Goal: Information Seeking & Learning: Learn about a topic

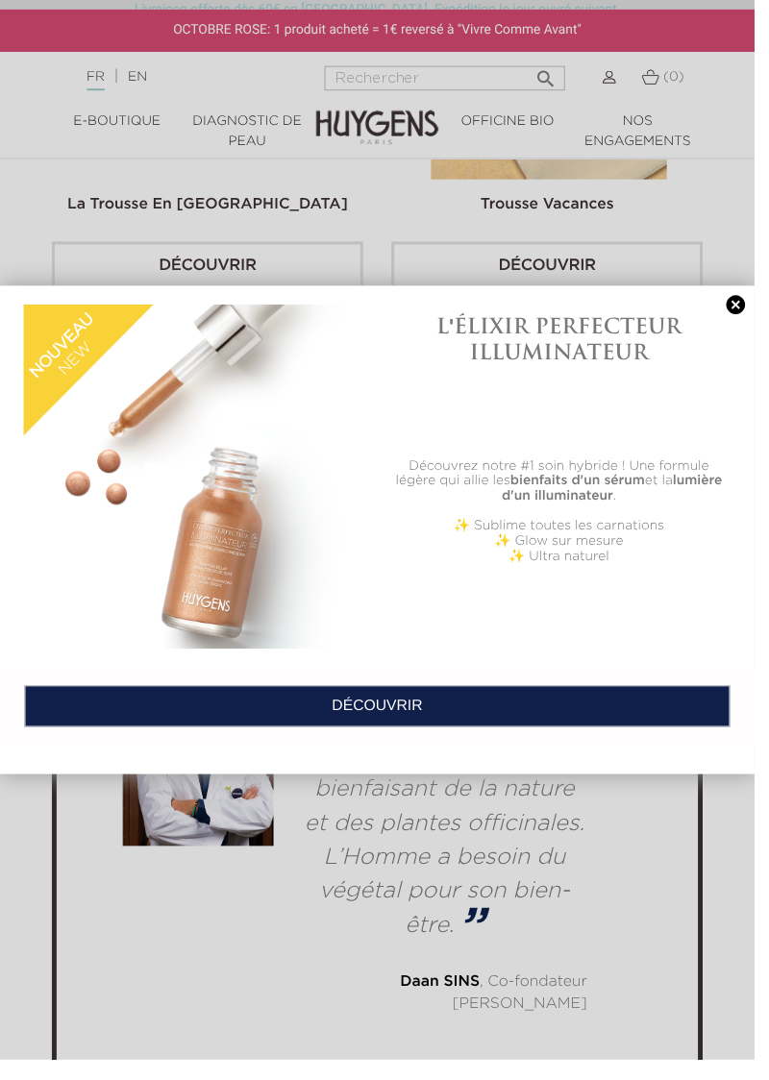
scroll to position [6484, 0]
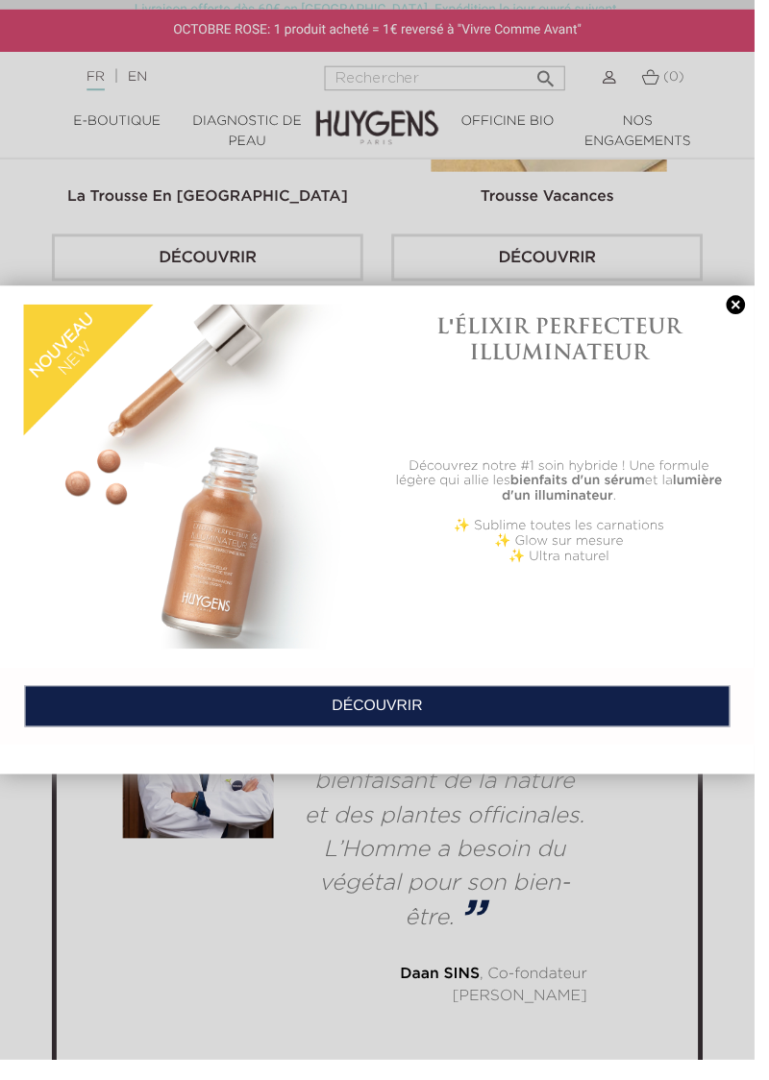
click at [390, 741] on link "DÉCOUVRIR" at bounding box center [384, 719] width 719 height 42
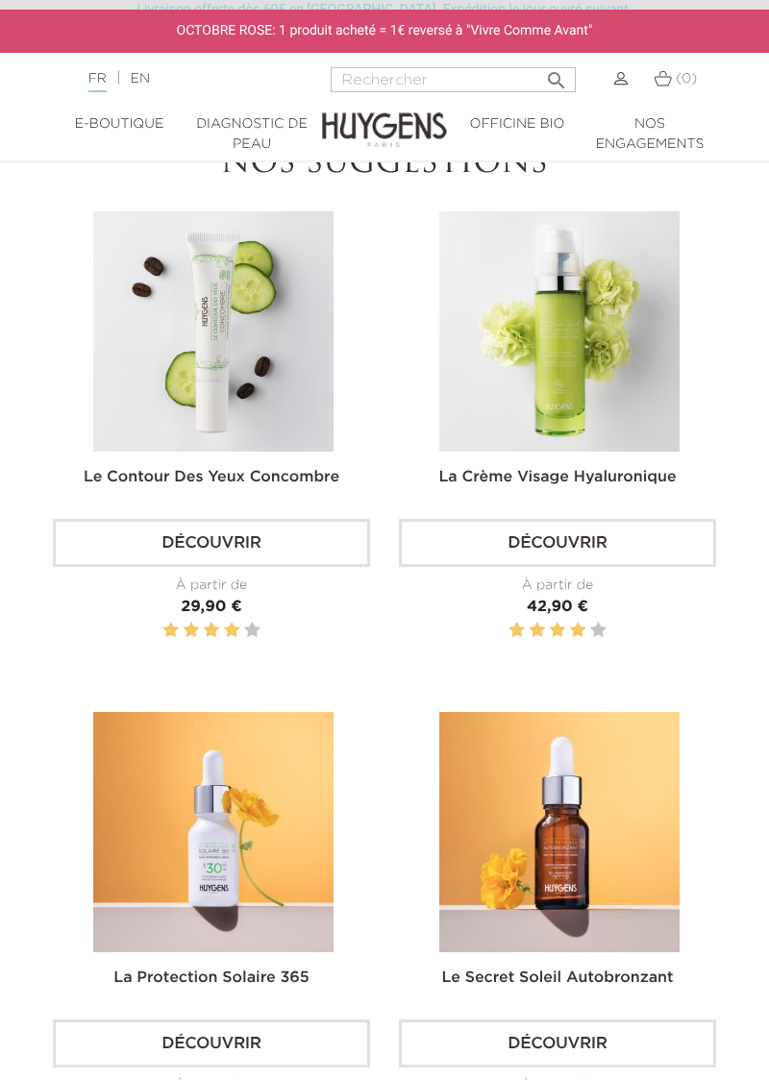
scroll to position [2412, 0]
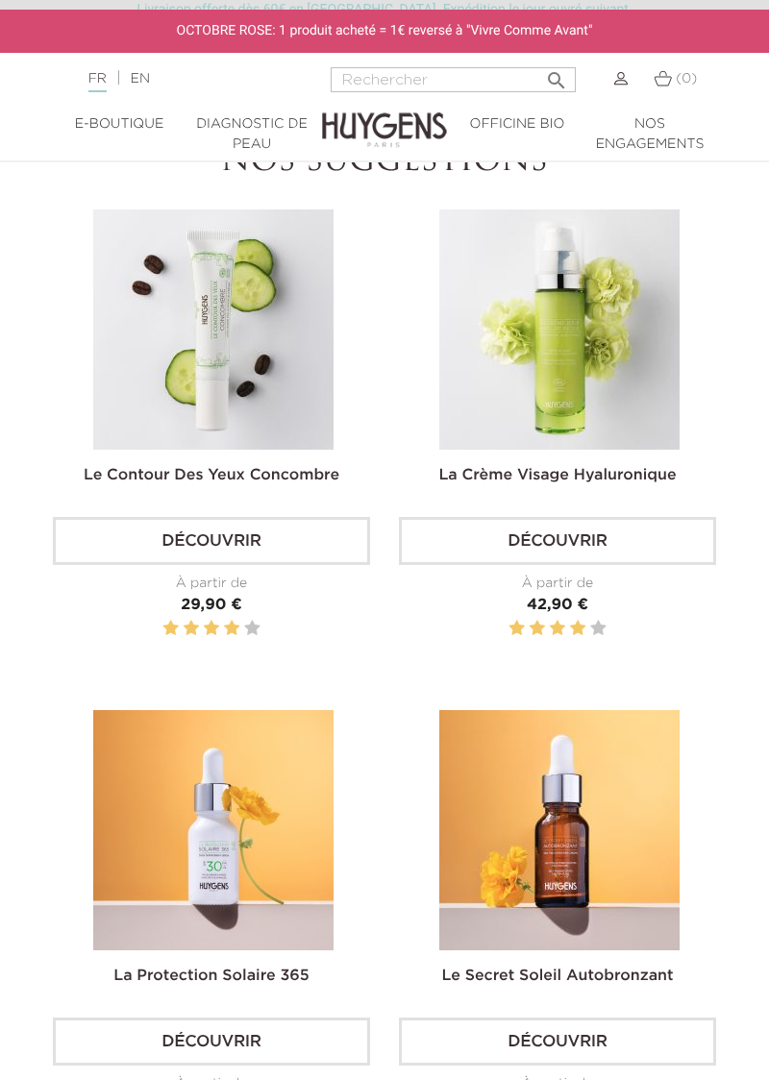
click at [596, 936] on img at bounding box center [559, 830] width 240 height 240
click at [628, 1017] on link "Découvrir" at bounding box center [557, 1041] width 317 height 48
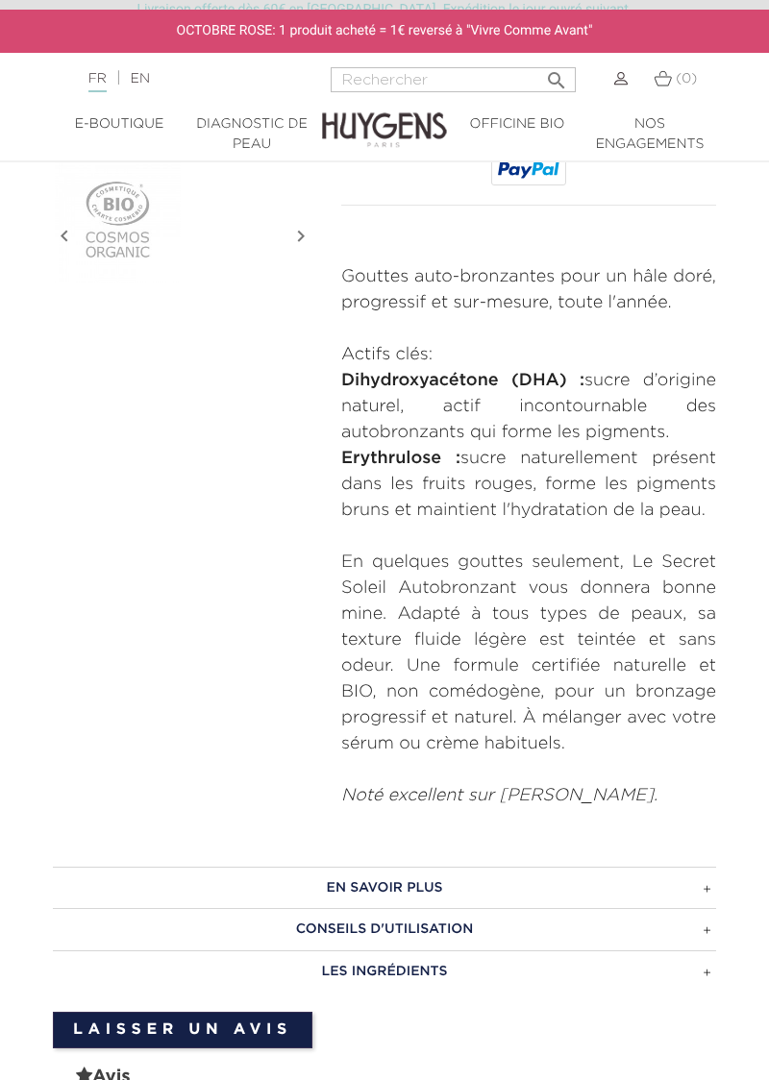
scroll to position [654, 0]
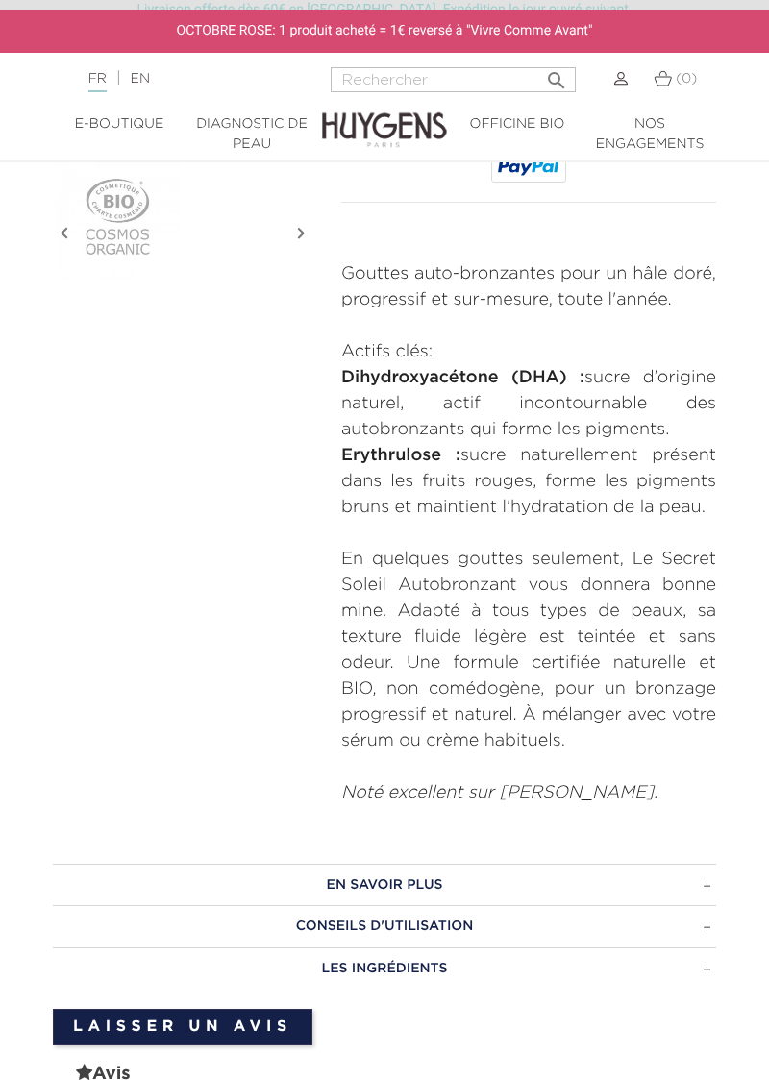
click at [705, 930] on h3 "CONSEILS D'UTILISATION" at bounding box center [384, 926] width 663 height 42
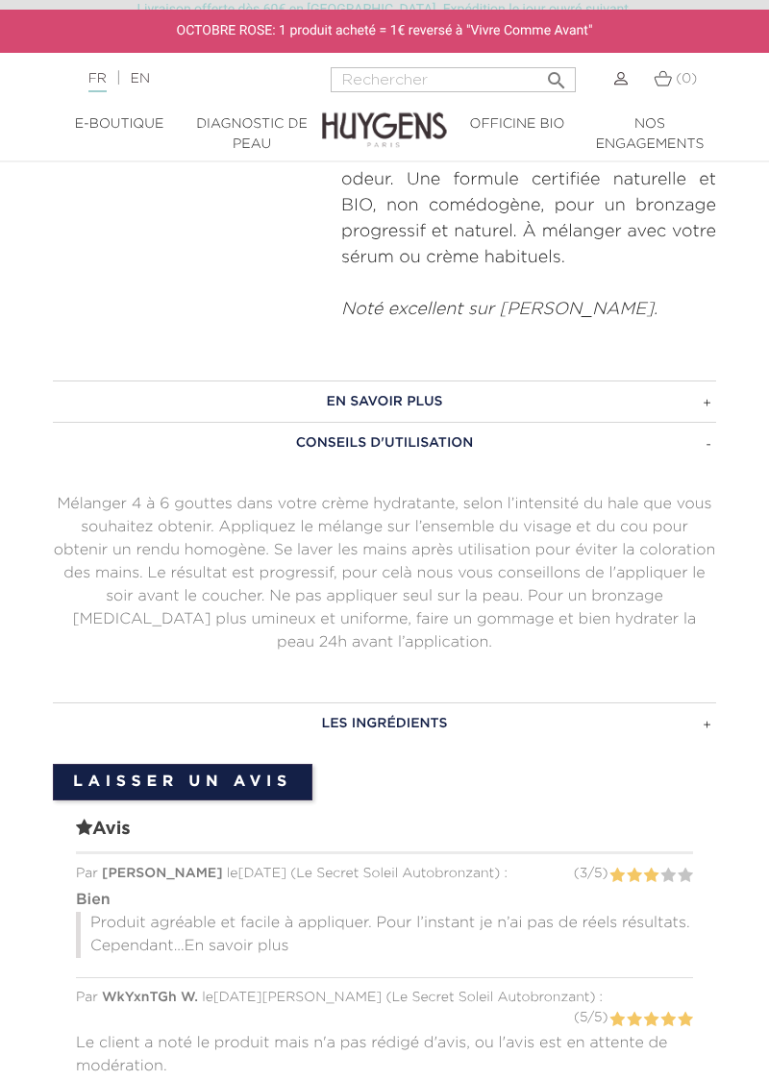
scroll to position [1138, 0]
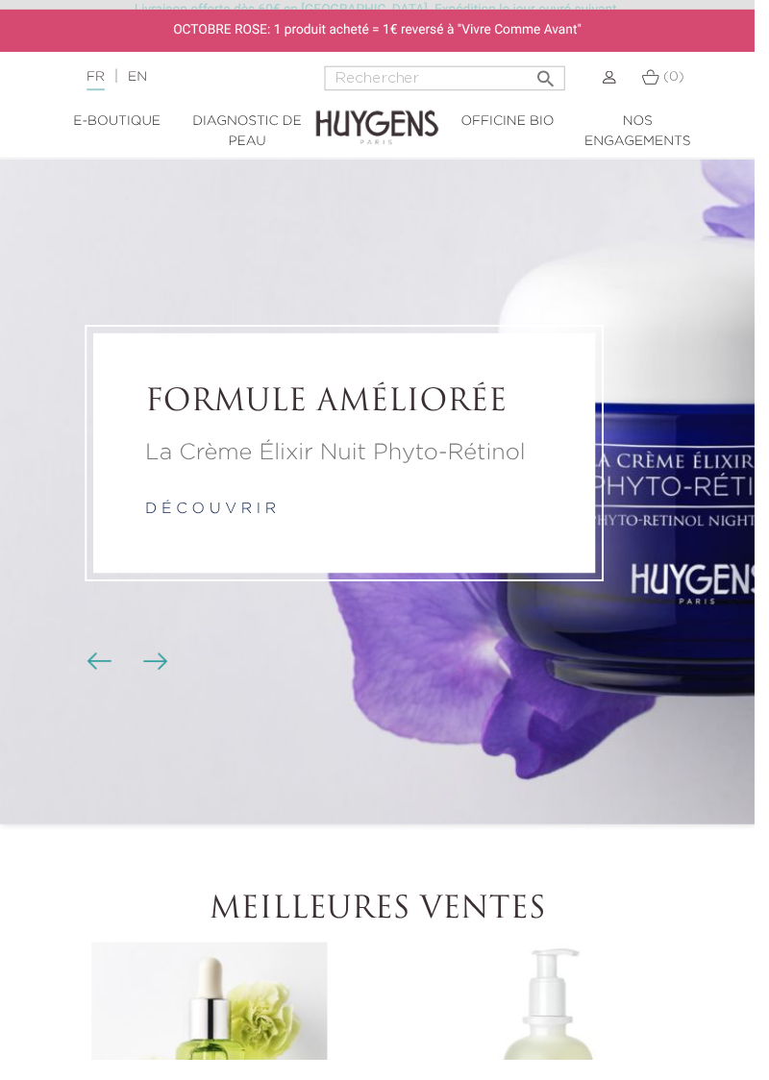
scroll to position [88, 0]
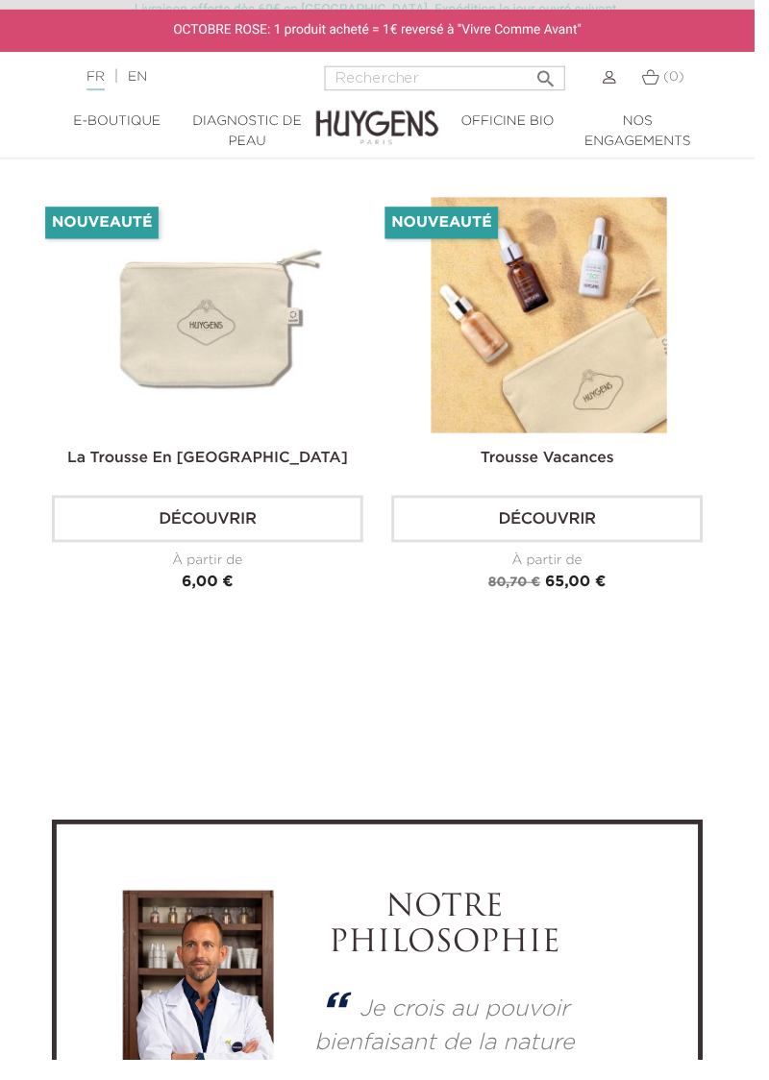
click at [594, 436] on img at bounding box center [559, 321] width 240 height 240
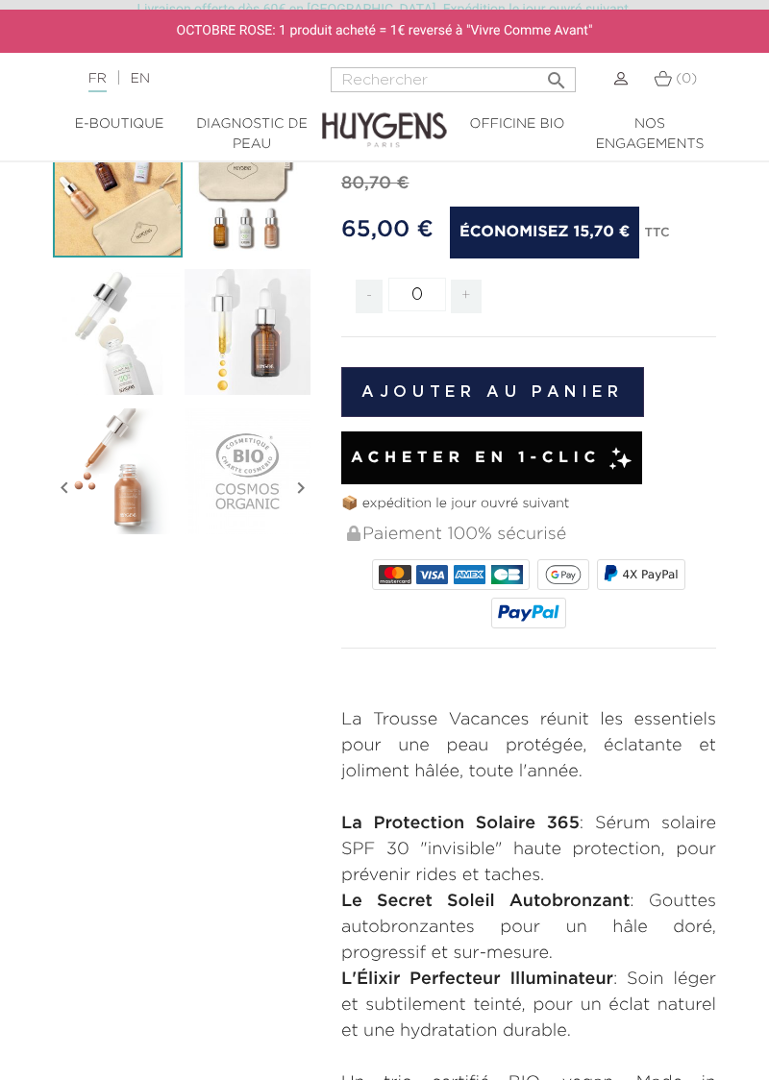
scroll to position [402, 0]
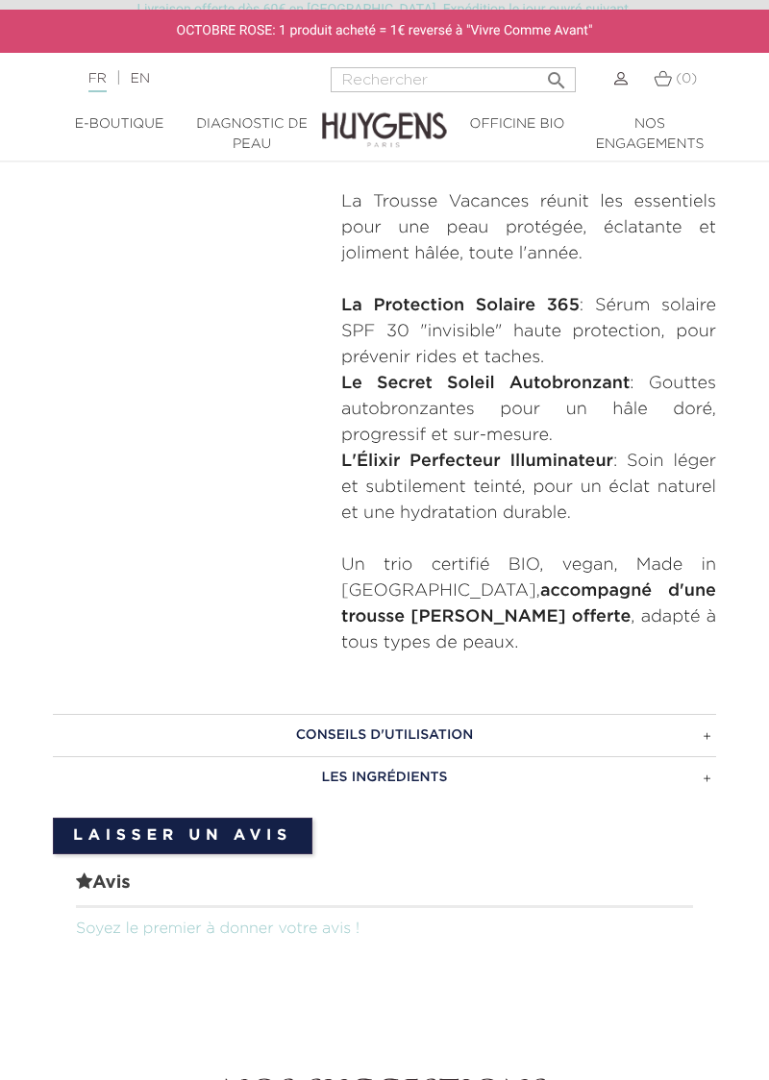
scroll to position [919, 0]
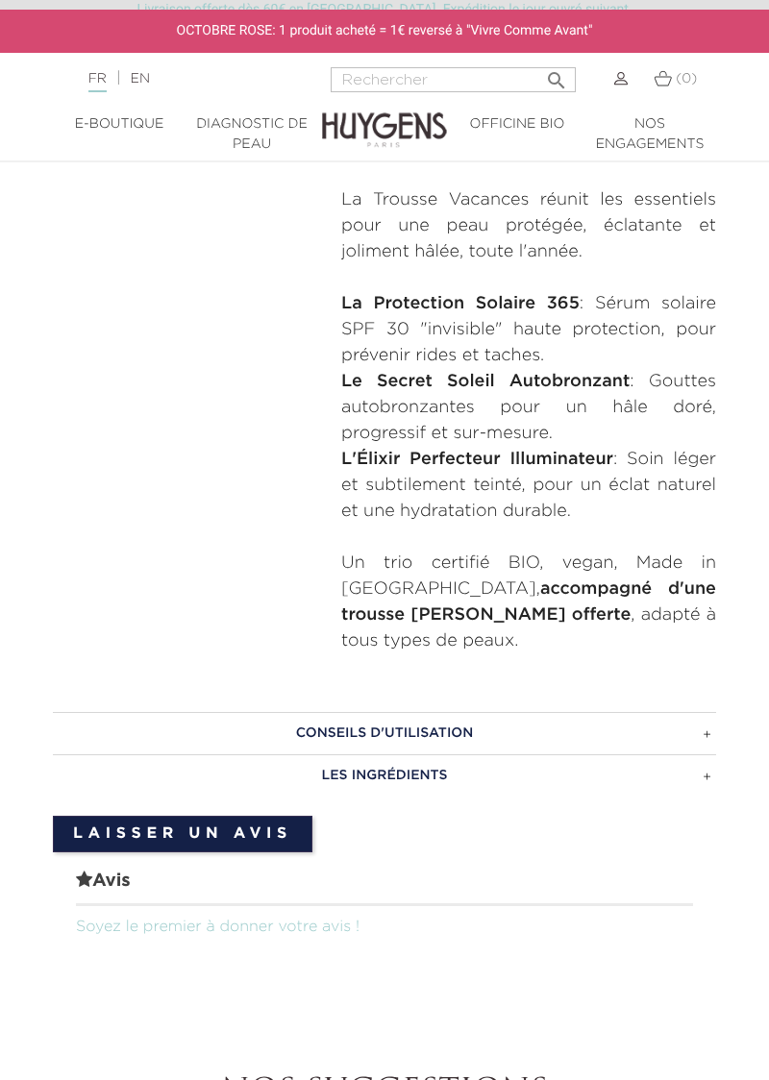
click at [694, 712] on h3 "CONSEILS D'UTILISATION" at bounding box center [384, 733] width 663 height 42
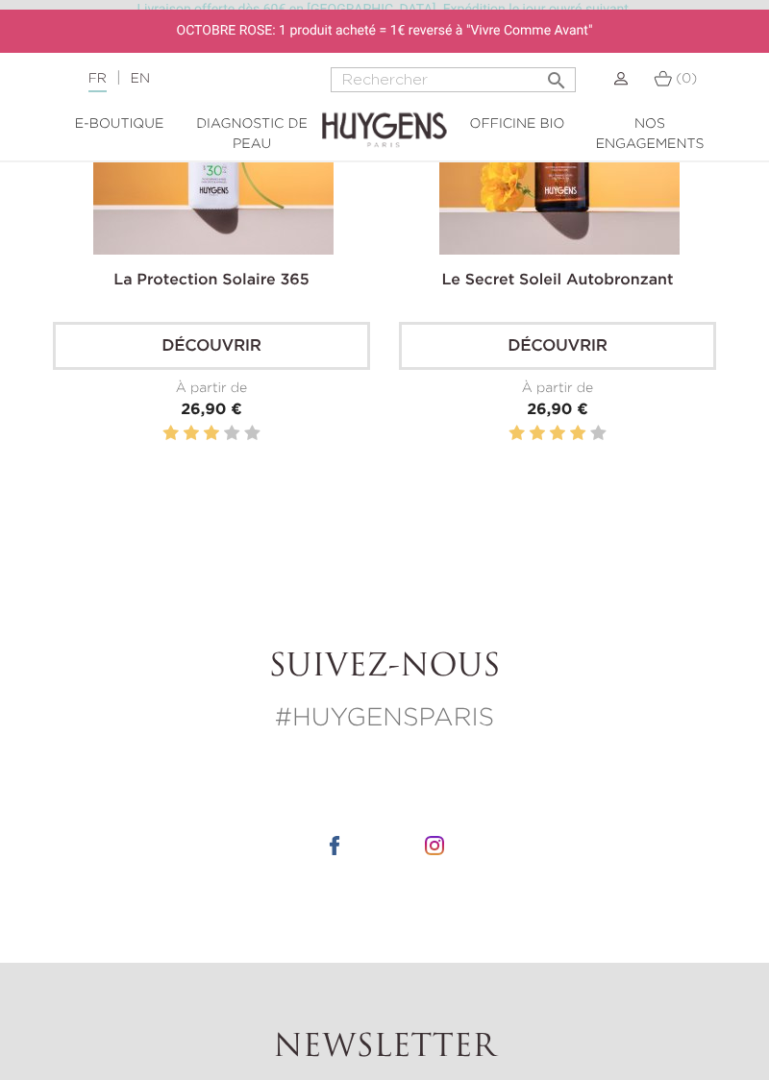
scroll to position [3050, 0]
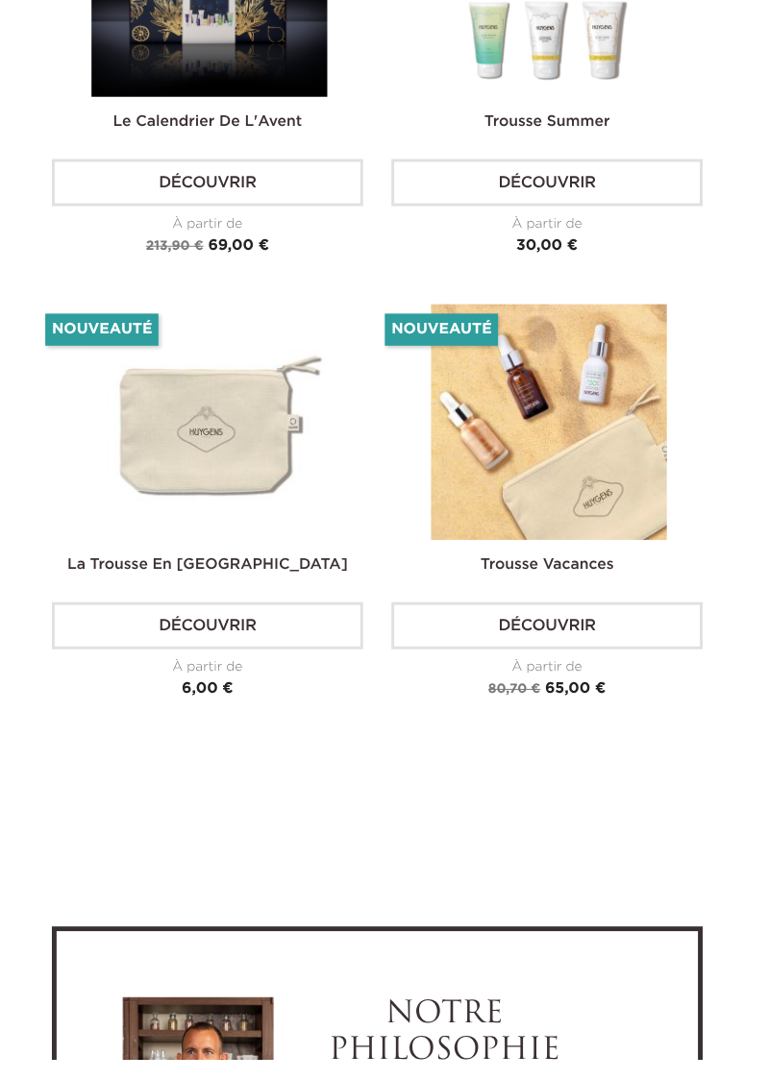
scroll to position [6301, 0]
